Goal: Transaction & Acquisition: Purchase product/service

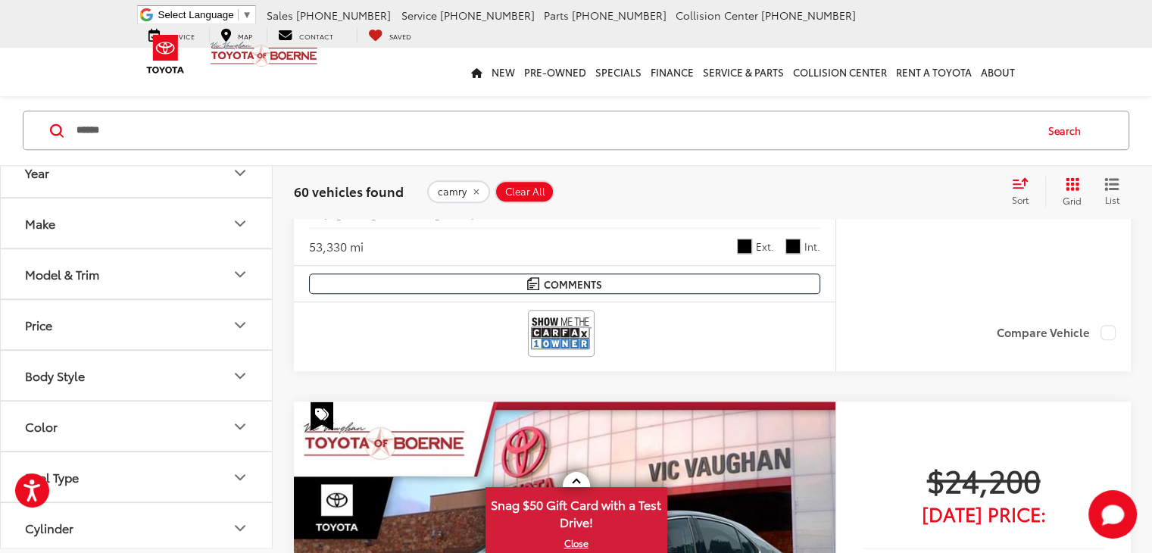
scroll to position [1211, 0]
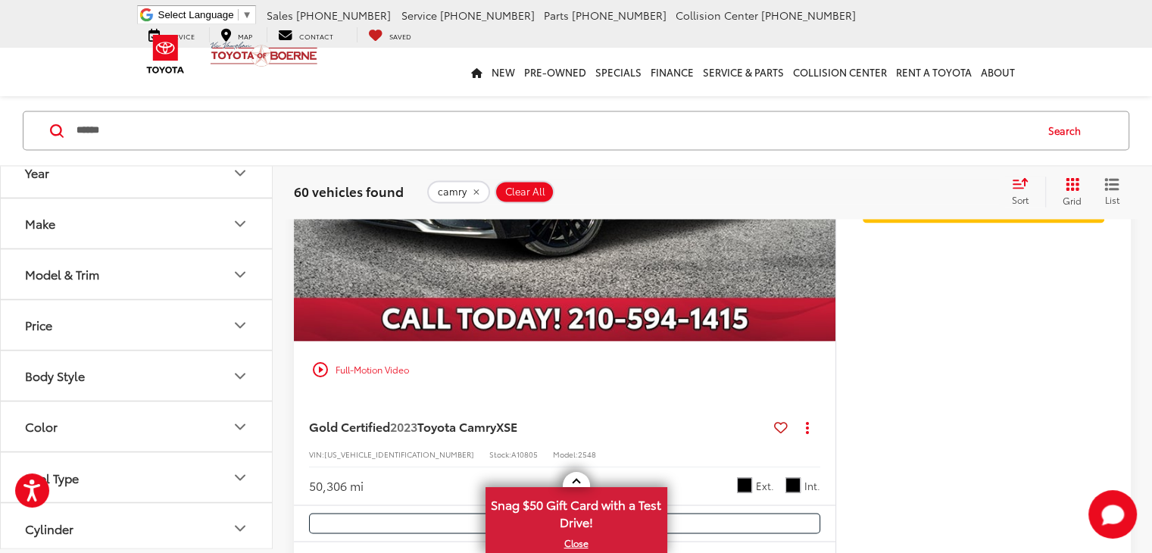
scroll to position [2498, 0]
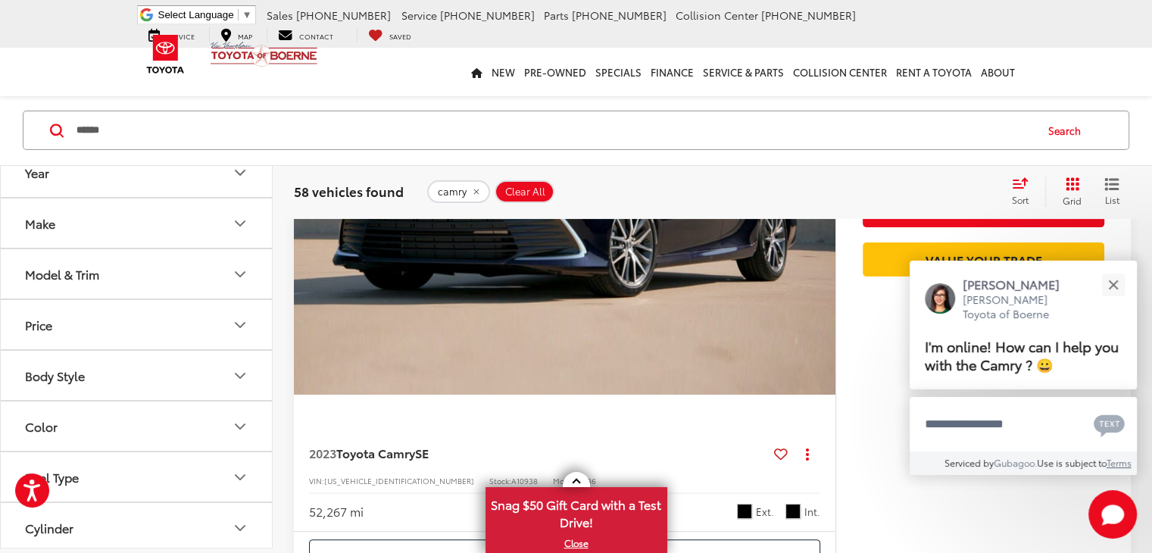
scroll to position [303, 0]
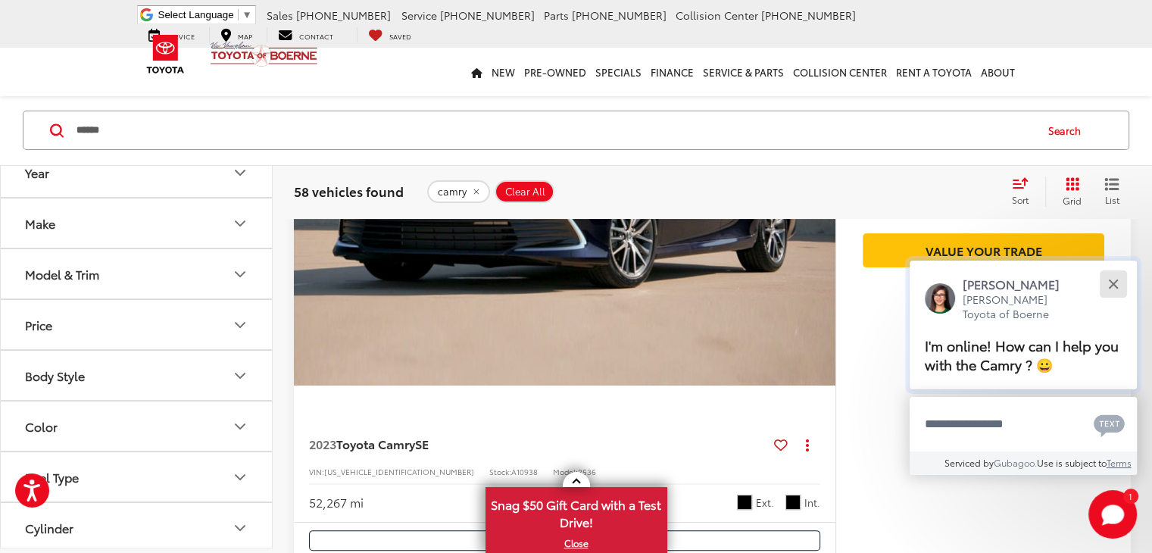
click at [1111, 282] on div "Close" at bounding box center [1113, 284] width 10 height 10
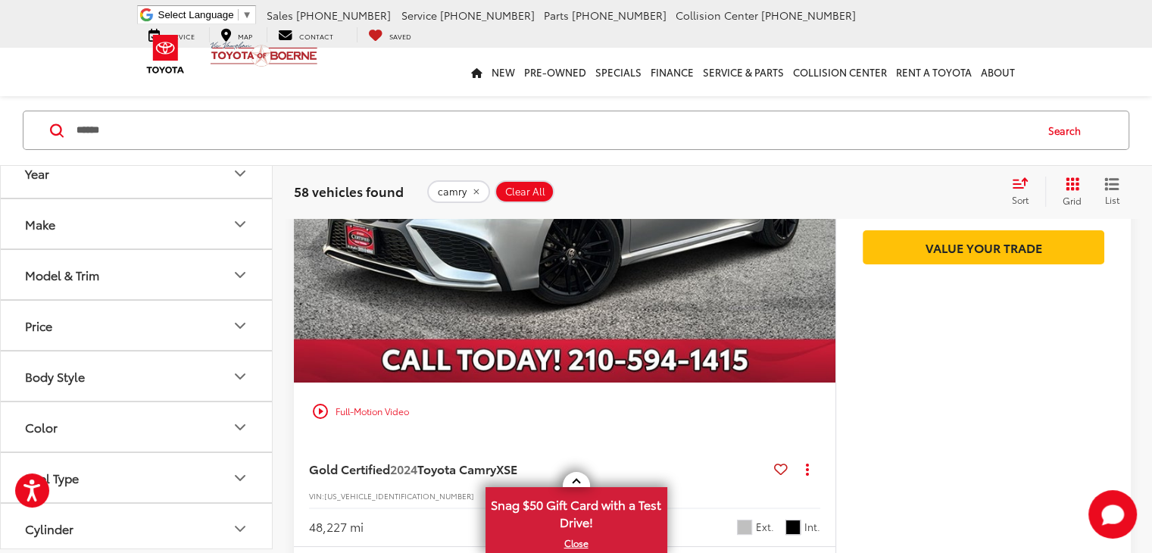
scroll to position [5754, 0]
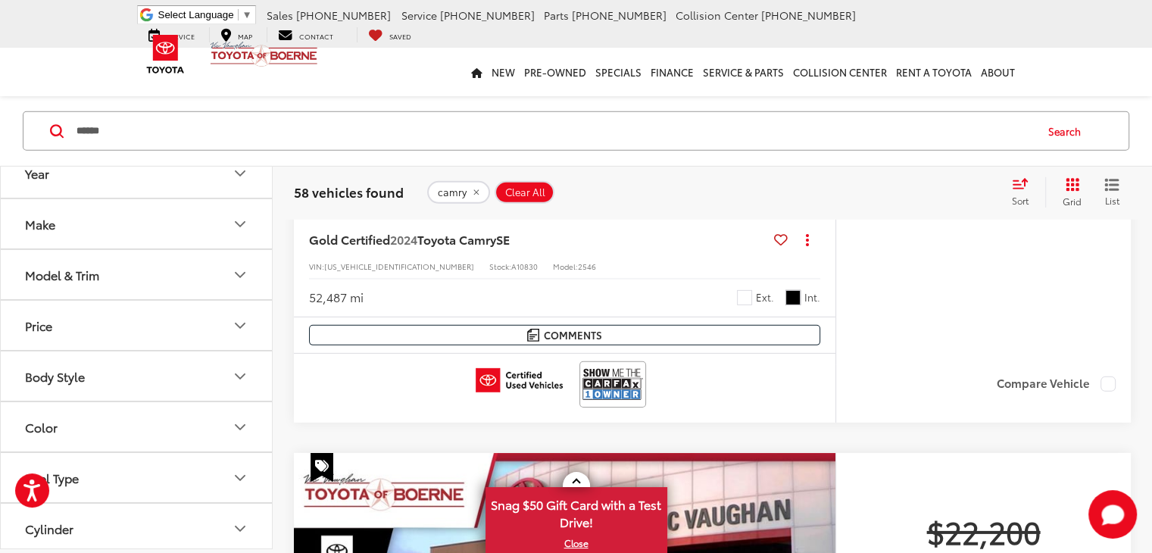
scroll to position [4618, 0]
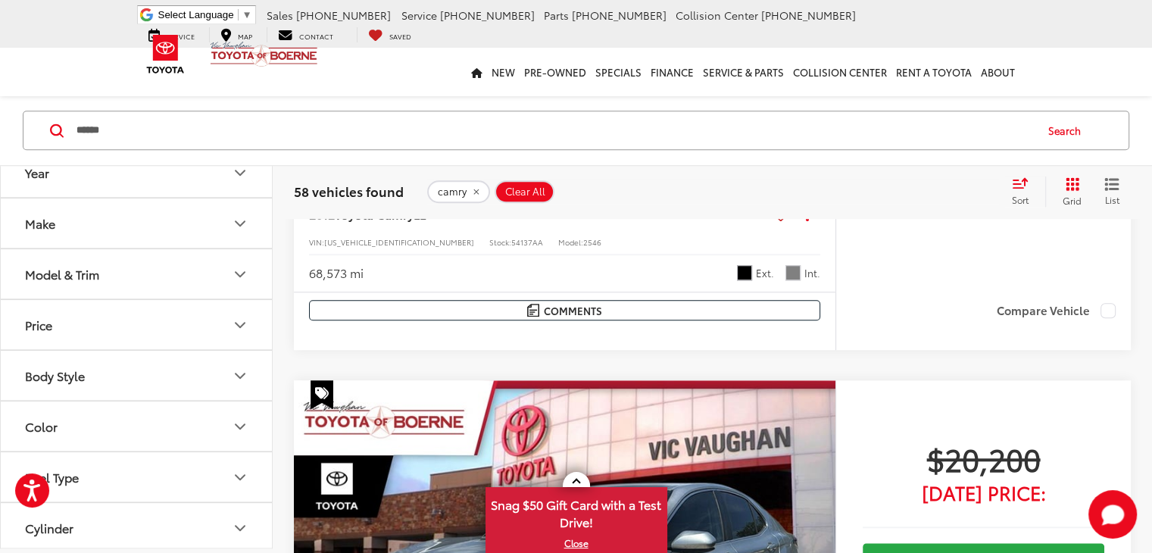
scroll to position [1287, 0]
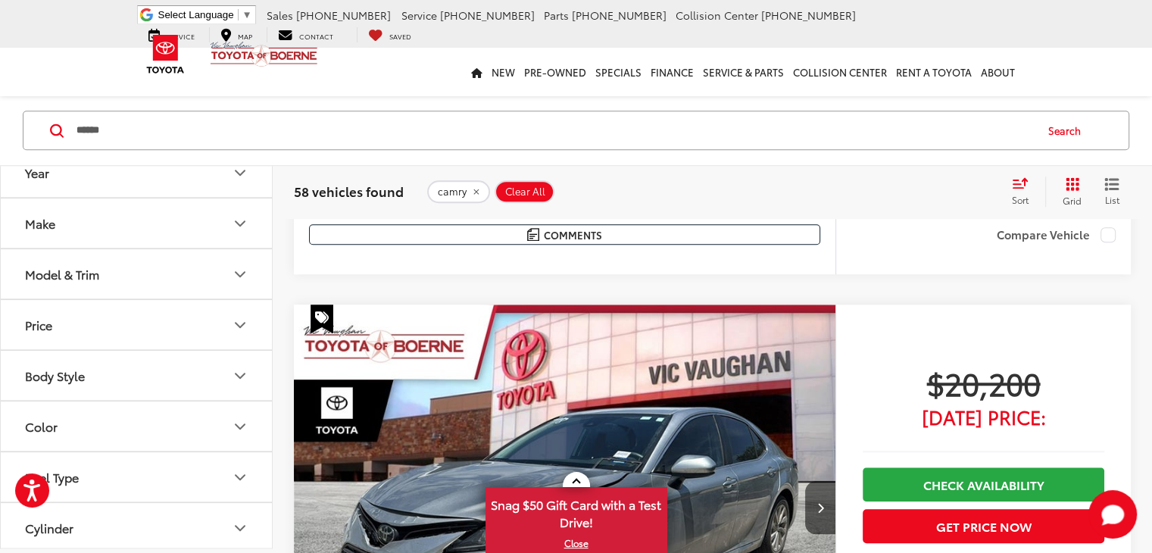
drag, startPoint x: 335, startPoint y: 343, endPoint x: 352, endPoint y: 345, distance: 16.8
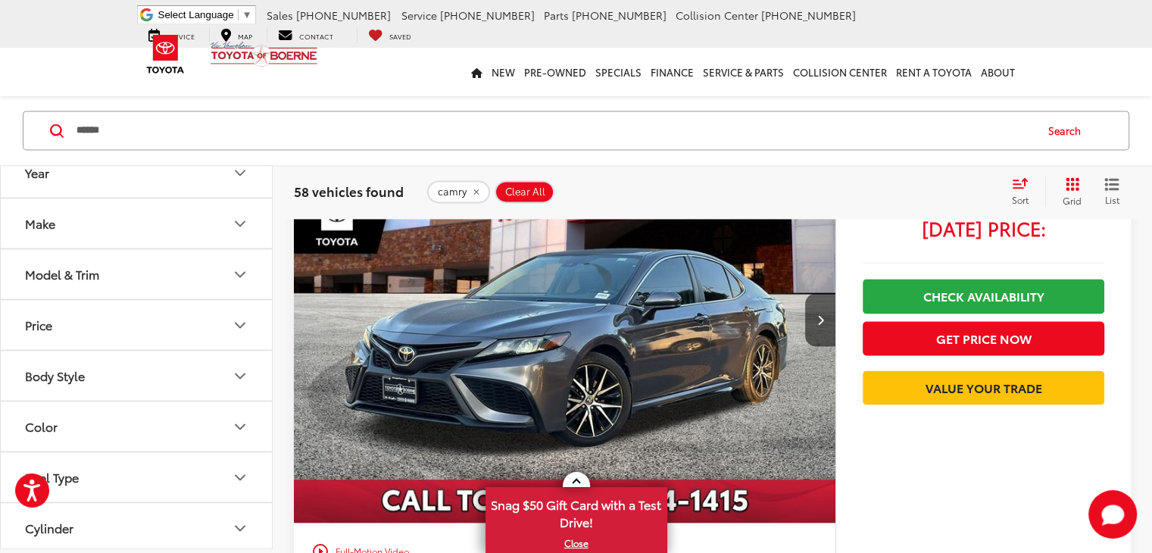
scroll to position [2196, 0]
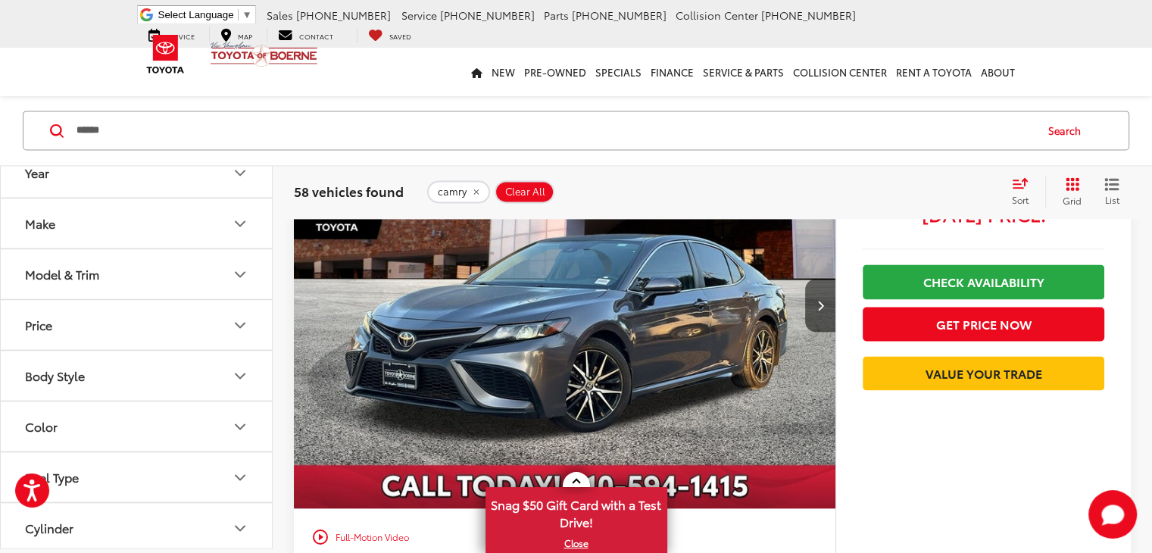
drag, startPoint x: 441, startPoint y: 397, endPoint x: 514, endPoint y: 398, distance: 73.4
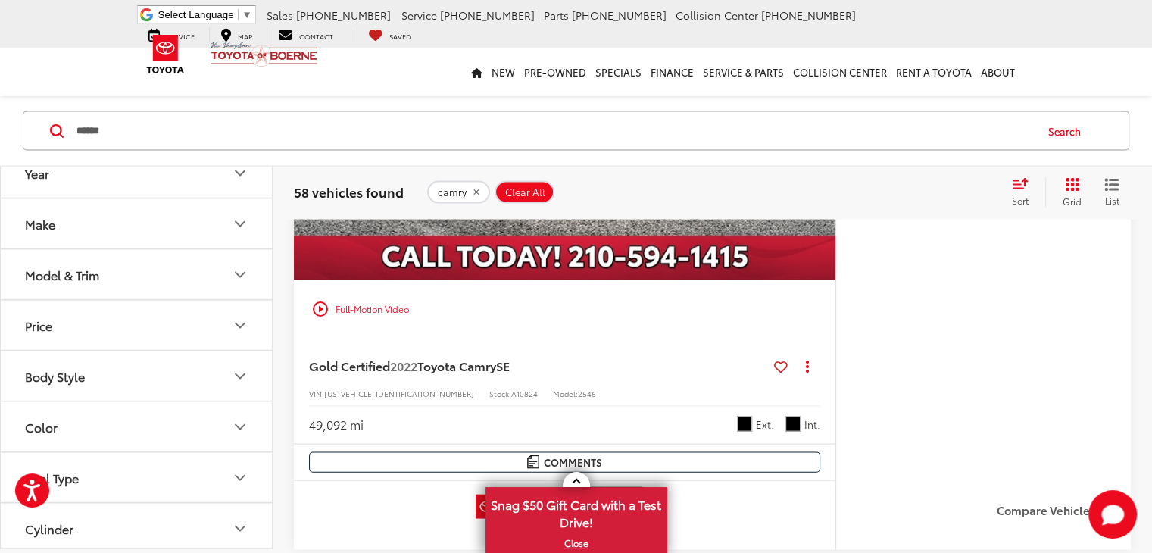
scroll to position [3104, 0]
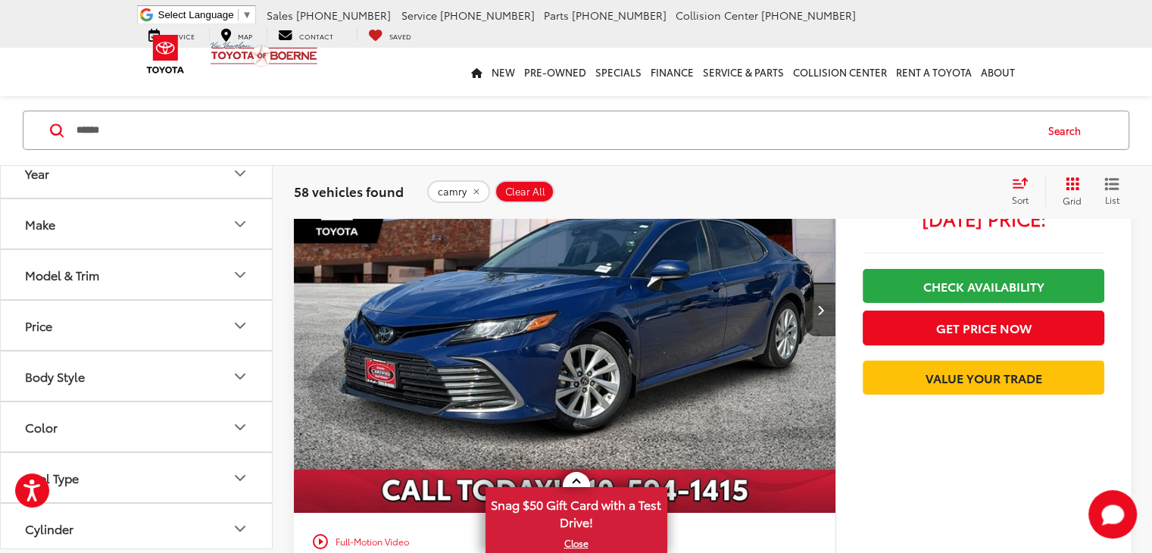
scroll to position [4997, 0]
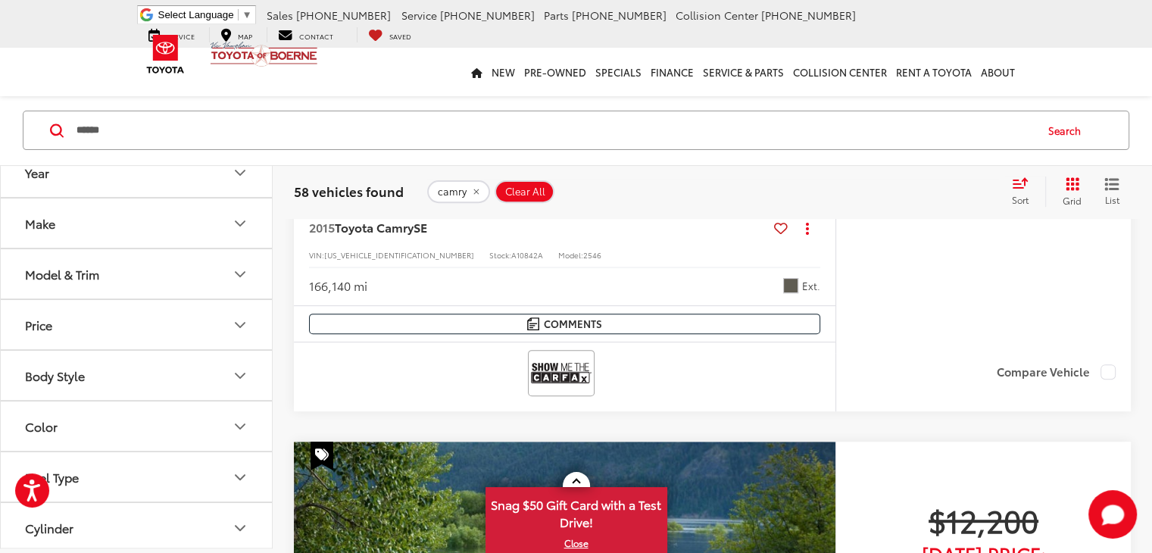
scroll to position [227, 0]
